Goal: Task Accomplishment & Management: Manage account settings

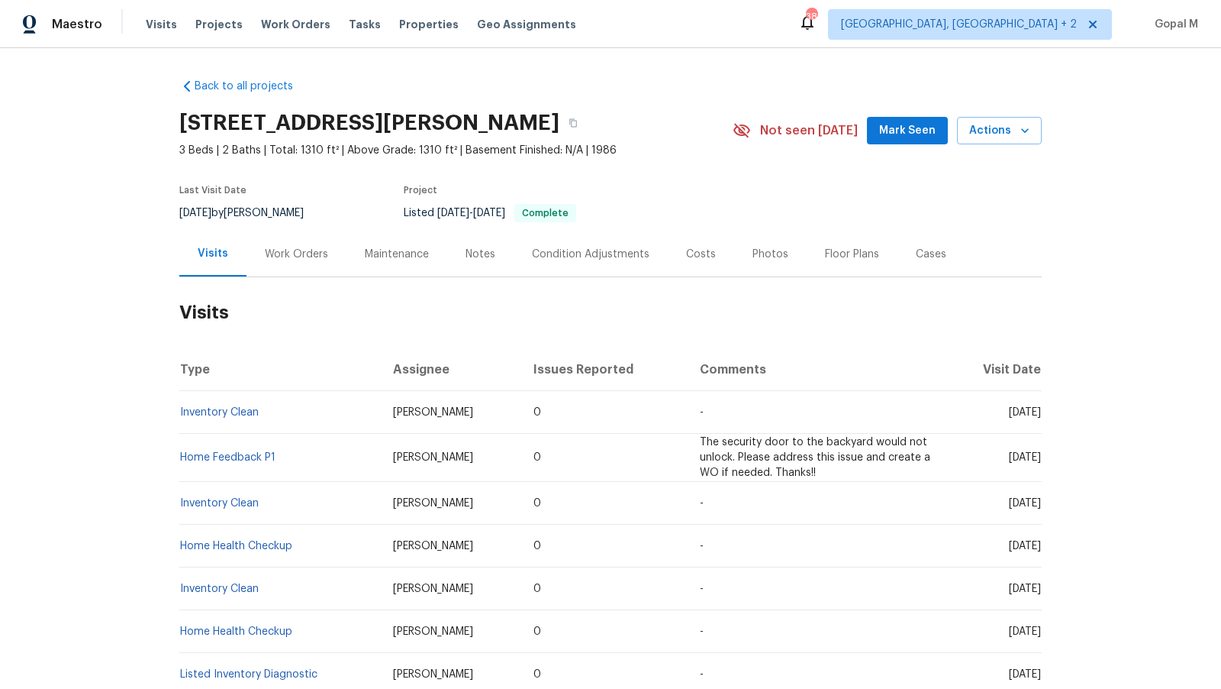
click at [308, 255] on div "Work Orders" at bounding box center [296, 254] width 63 height 15
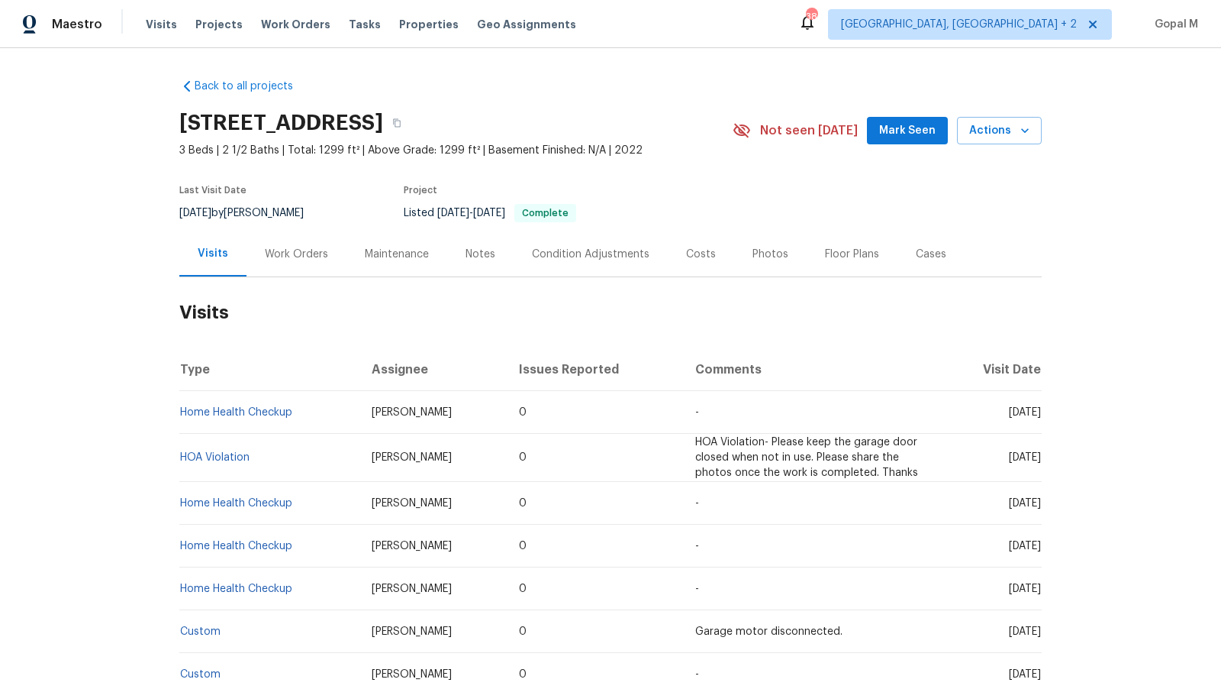
click at [292, 256] on div "Work Orders" at bounding box center [296, 254] width 63 height 15
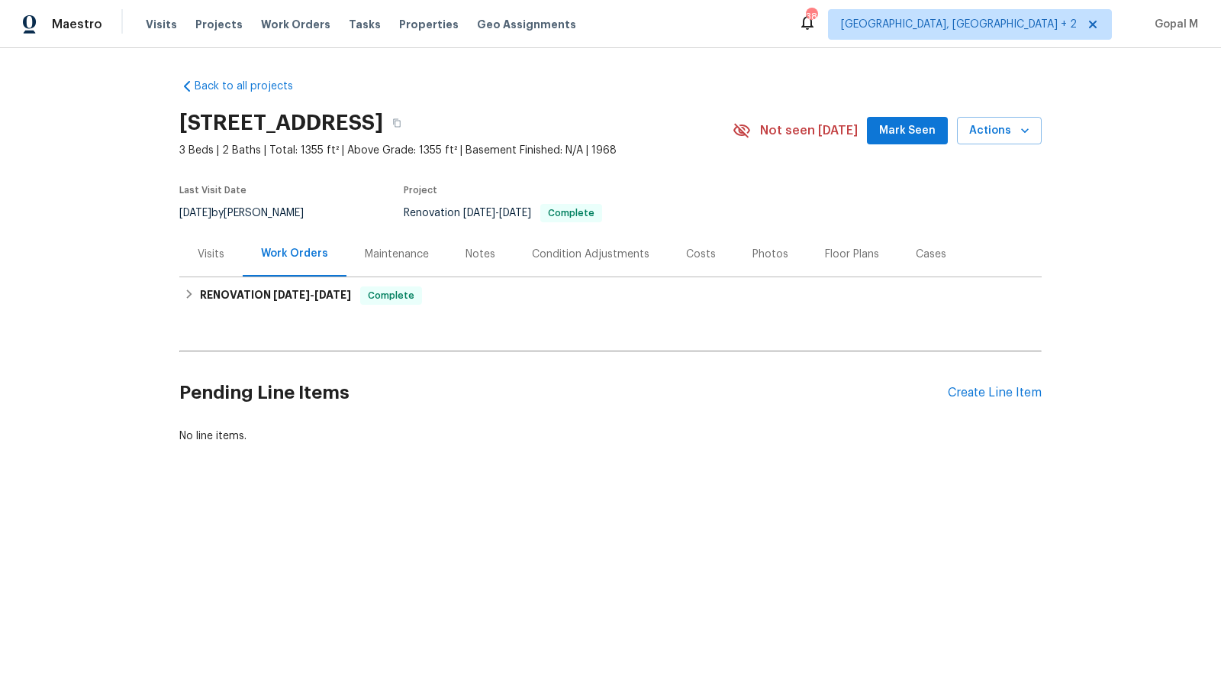
click at [237, 266] on div "Visits" at bounding box center [210, 253] width 63 height 45
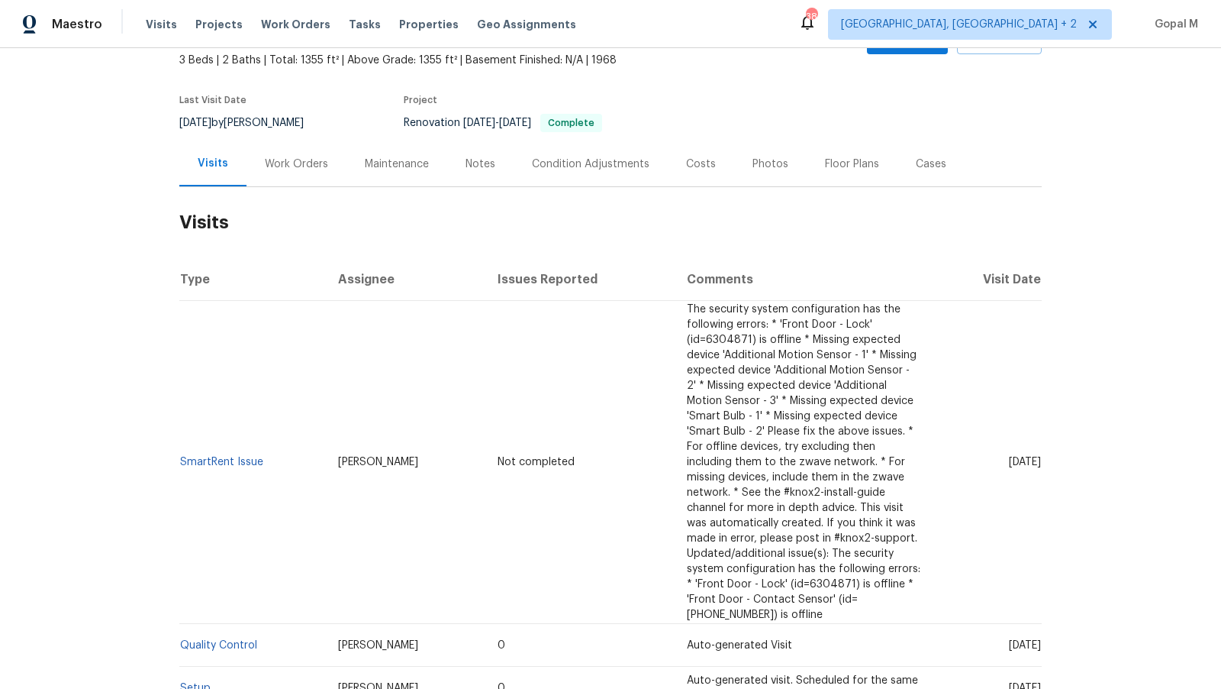
scroll to position [141, 0]
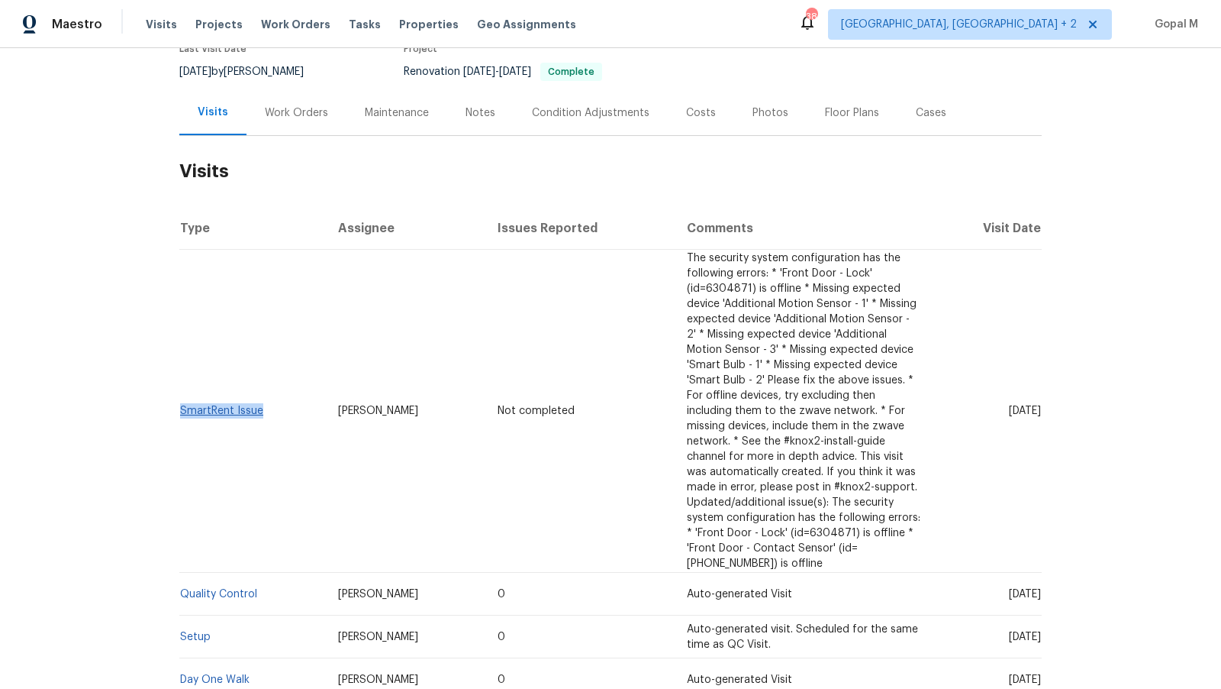
drag, startPoint x: 266, startPoint y: 402, endPoint x: 181, endPoint y: 403, distance: 84.8
click at [181, 403] on td "SmartRent Issue" at bounding box center [252, 411] width 147 height 323
copy link "SmartRent Issue"
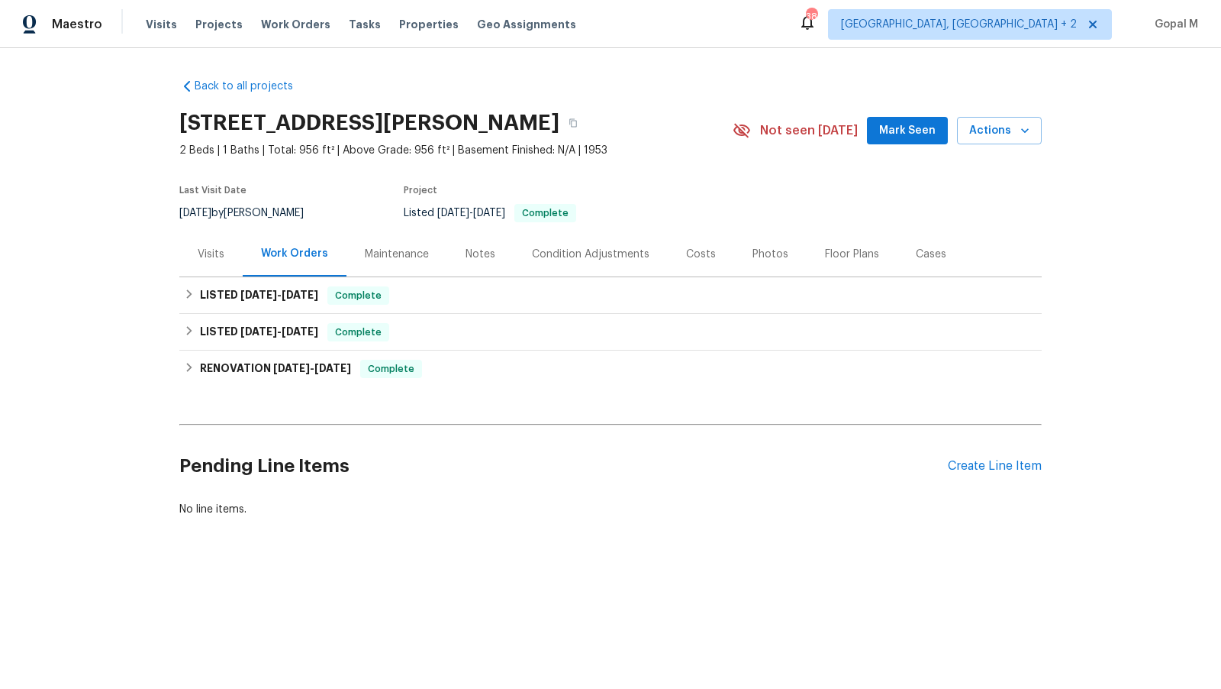
click at [202, 249] on div "Visits" at bounding box center [211, 254] width 27 height 15
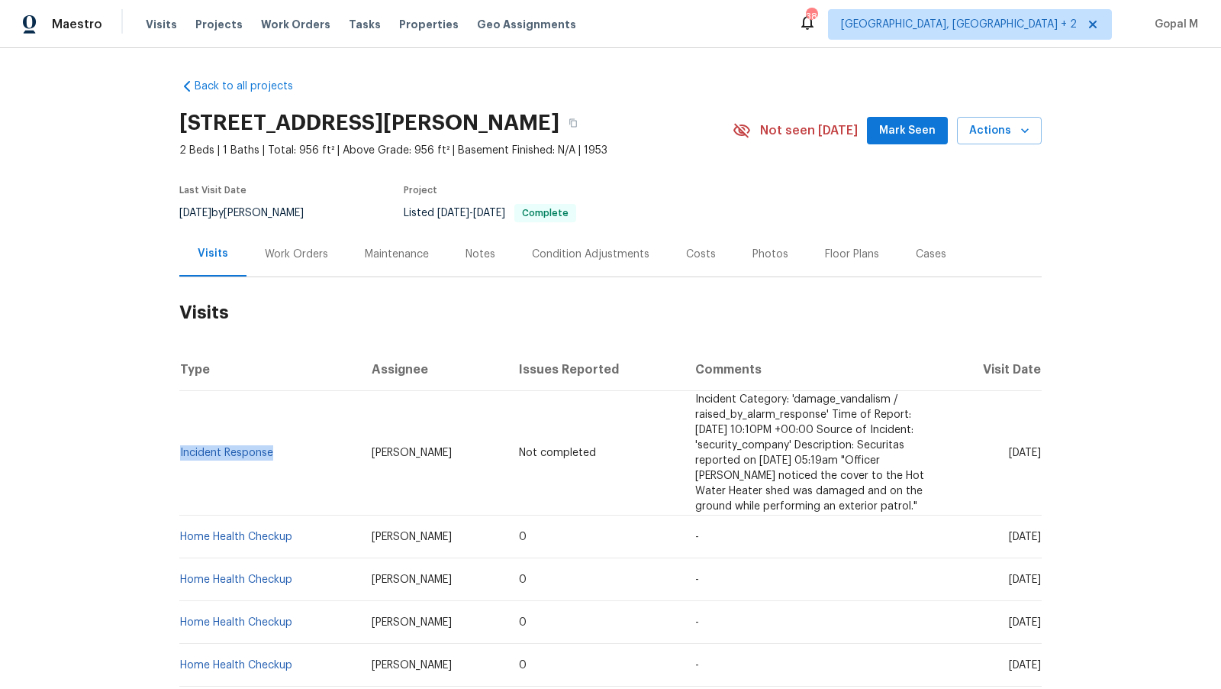
drag, startPoint x: 275, startPoint y: 455, endPoint x: 179, endPoint y: 454, distance: 95.4
click at [179, 454] on td "Incident Response" at bounding box center [269, 453] width 180 height 124
copy link "Incident Response"
